Goal: Task Accomplishment & Management: Complete application form

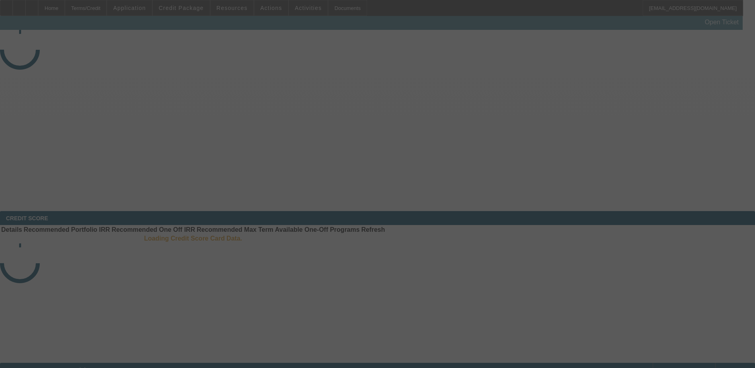
select select "3"
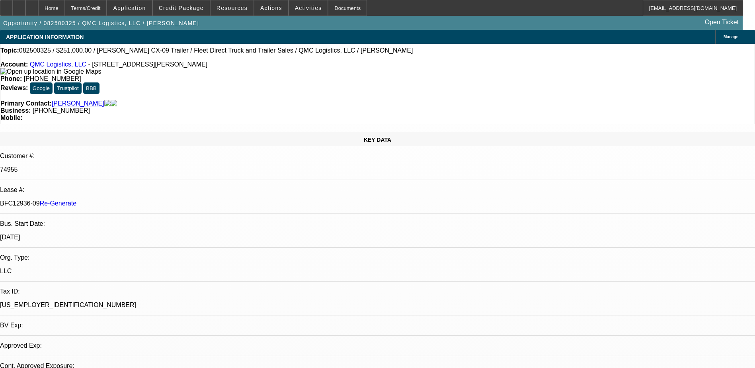
select select "0"
select select "1"
select select "2"
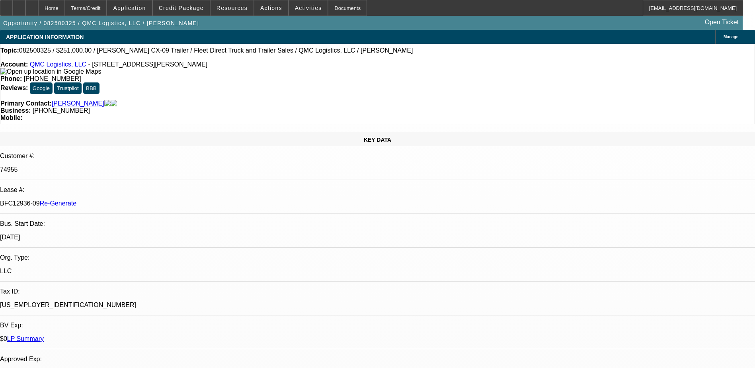
select select "6"
click at [338, 6] on div "Documents" at bounding box center [347, 8] width 39 height 16
click at [189, 10] on span "Credit Package" at bounding box center [181, 8] width 45 height 6
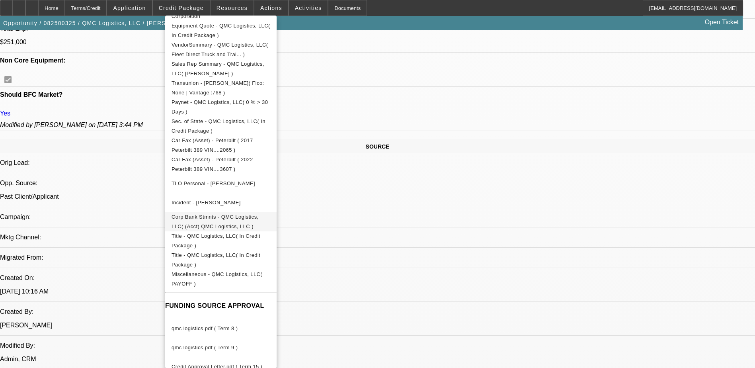
scroll to position [239, 0]
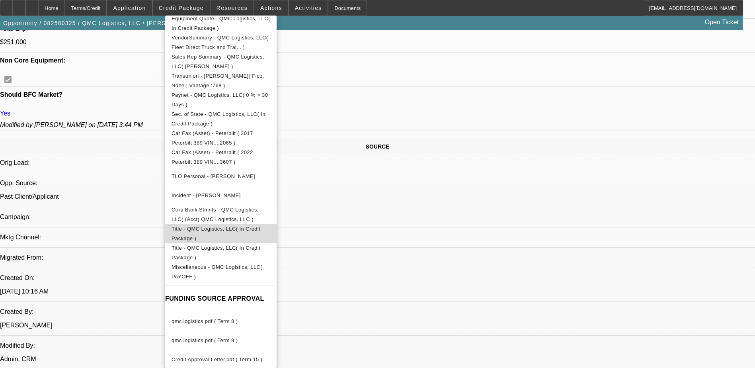
click at [252, 226] on span "Title - QMC Logistics, LLC( In Credit Package )" at bounding box center [221, 233] width 99 height 19
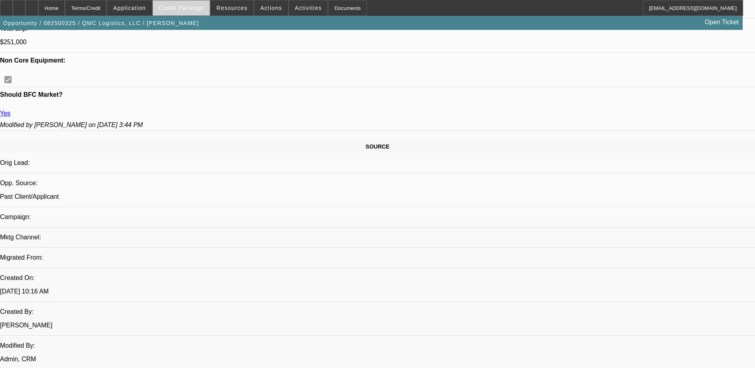
click at [193, 6] on span "Credit Package" at bounding box center [181, 8] width 45 height 6
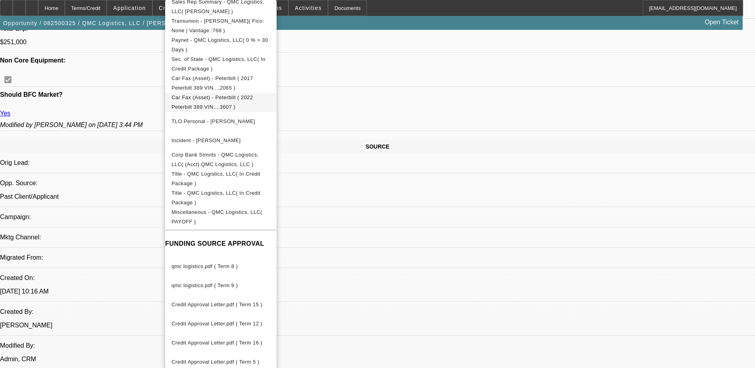
scroll to position [279, 0]
click at [245, 191] on span "Title - QMC Logistics, LLC( In Credit Package )" at bounding box center [216, 197] width 89 height 16
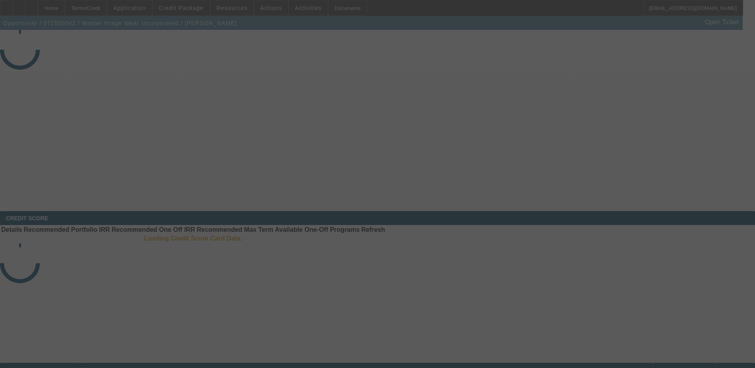
select select "3"
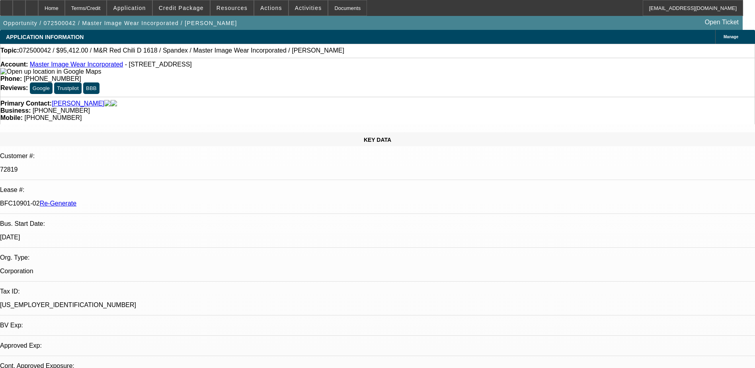
select select "0"
select select "0.1"
select select "1"
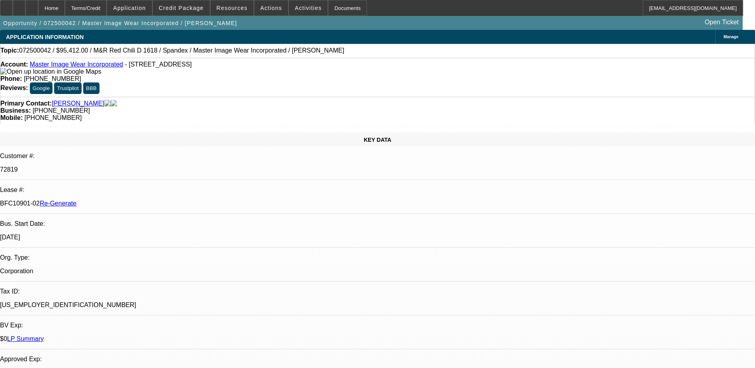
select select "4"
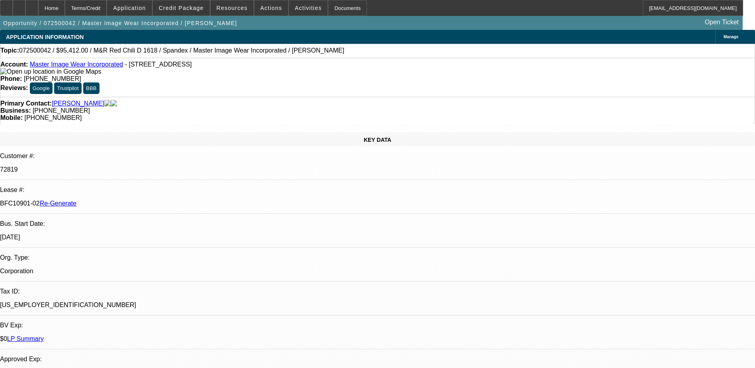
drag, startPoint x: 441, startPoint y: 86, endPoint x: 399, endPoint y: 92, distance: 42.2
click at [399, 97] on div "Primary Contact: Allende, Ricardo Business: (801) 392-4040 Mobile: (801) 309-59…" at bounding box center [377, 110] width 755 height 27
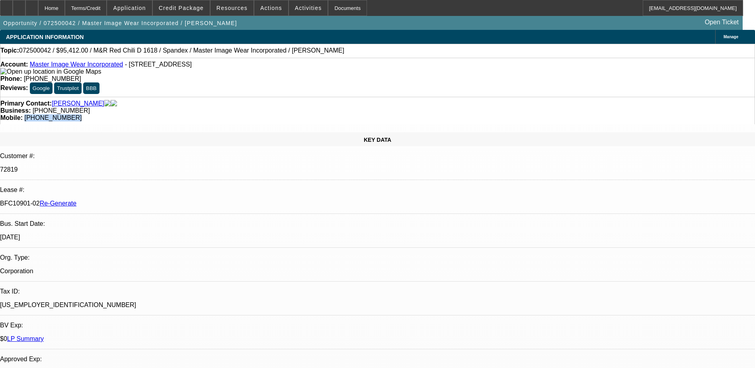
copy span "(801) 309-5928"
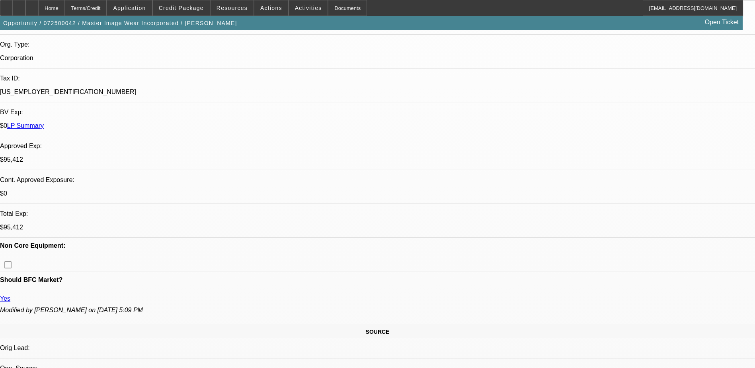
scroll to position [188, 0]
